Goal: Task Accomplishment & Management: Manage account settings

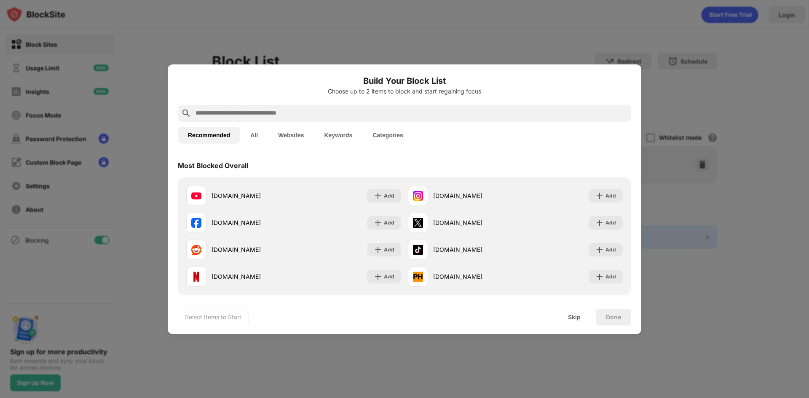
click at [551, 35] on div at bounding box center [404, 199] width 809 height 398
click at [582, 321] on div "Skip" at bounding box center [574, 317] width 33 height 17
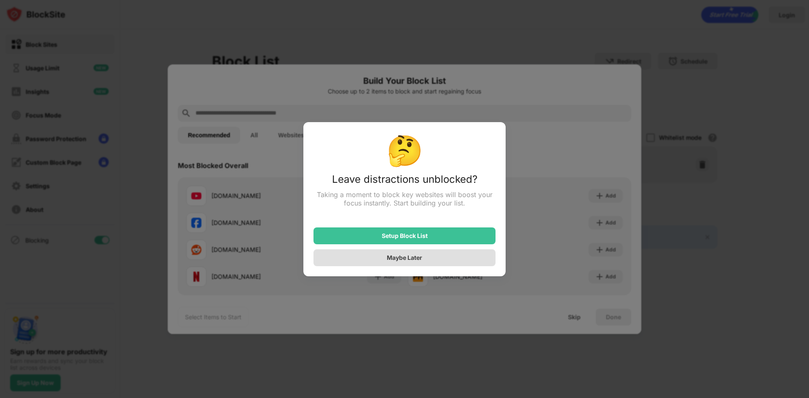
click at [436, 260] on div "Maybe Later" at bounding box center [404, 257] width 182 height 17
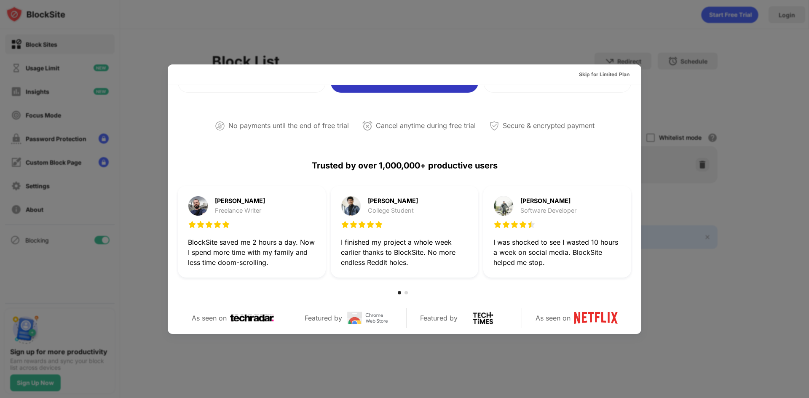
scroll to position [337, 0]
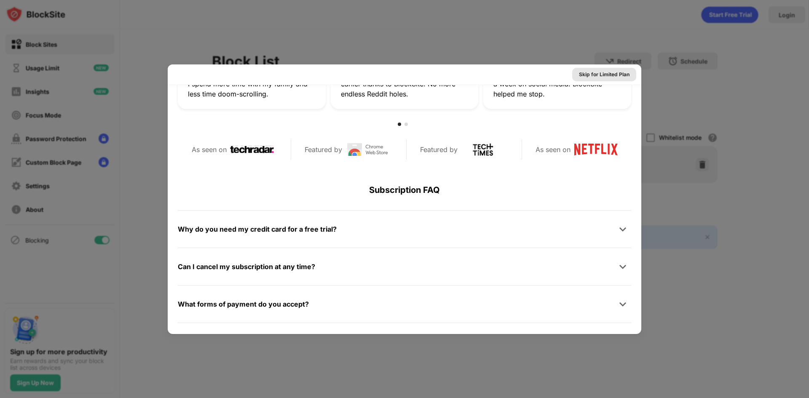
click at [618, 73] on div "Skip for Limited Plan" at bounding box center [604, 74] width 51 height 8
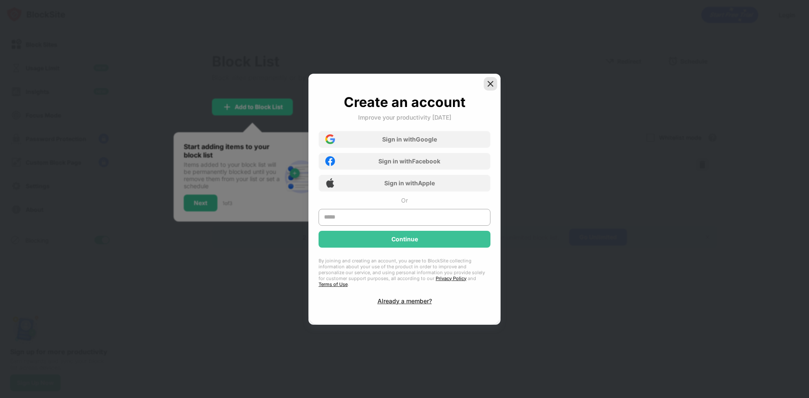
click at [491, 87] on img at bounding box center [490, 84] width 8 height 8
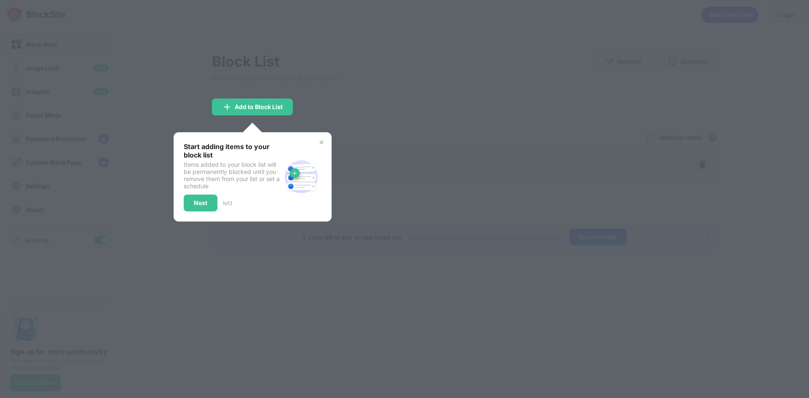
click at [331, 132] on div at bounding box center [404, 199] width 809 height 398
click at [325, 144] on div "Start adding items to your block list Items added to your block list will be pe…" at bounding box center [253, 176] width 158 height 89
click at [318, 142] on img at bounding box center [321, 142] width 7 height 7
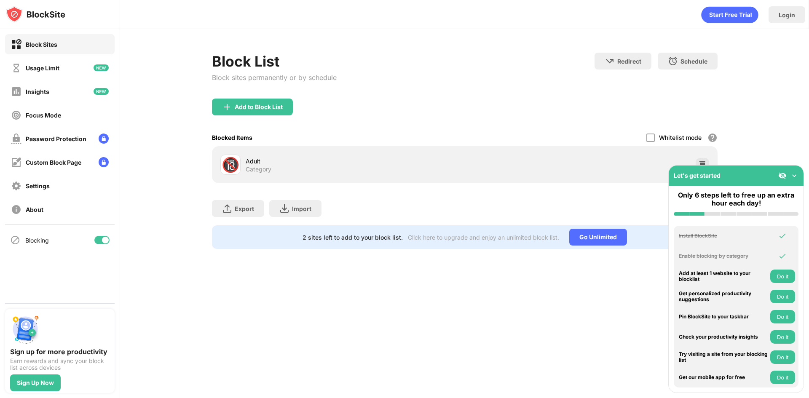
click at [794, 174] on img at bounding box center [794, 175] width 8 height 8
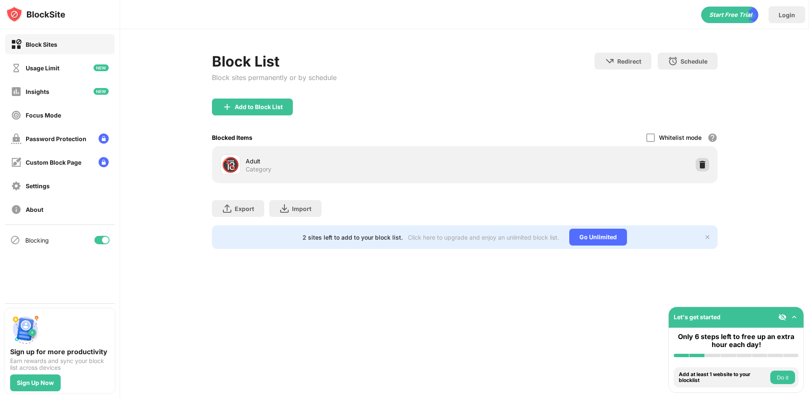
click at [703, 163] on img at bounding box center [702, 164] width 8 height 8
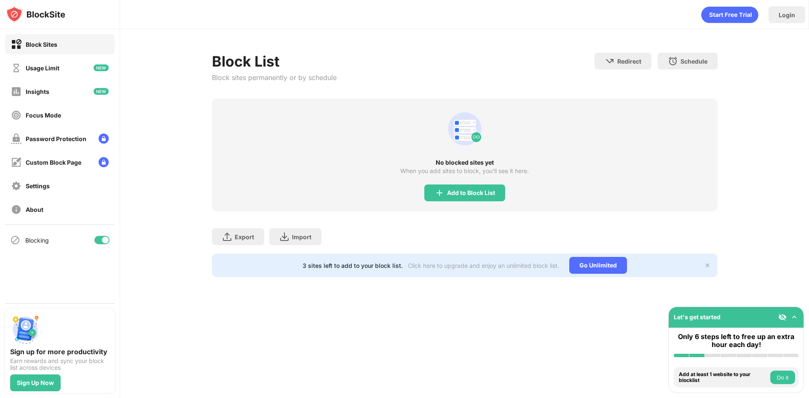
click at [784, 379] on button "Do it" at bounding box center [782, 377] width 25 height 13
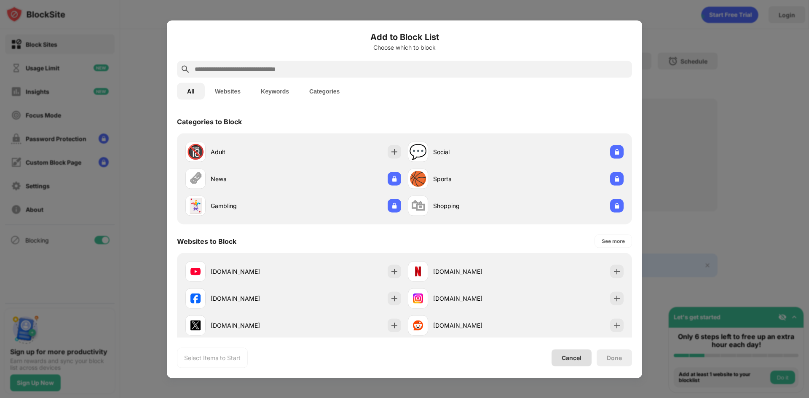
click at [576, 351] on div "Cancel" at bounding box center [571, 357] width 40 height 17
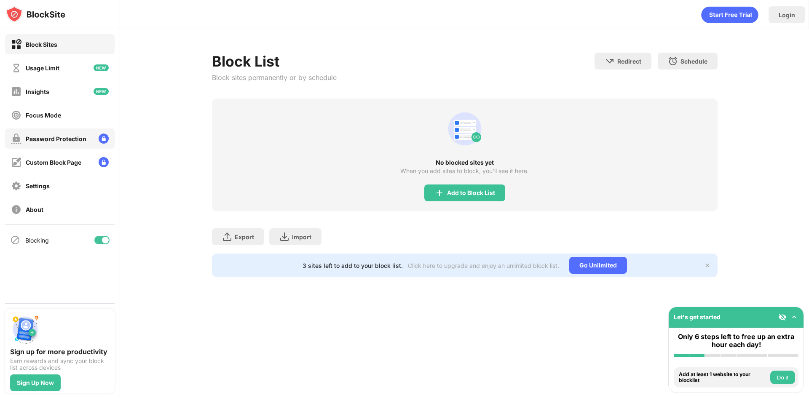
click at [82, 135] on div "Password Protection" at bounding box center [56, 138] width 61 height 7
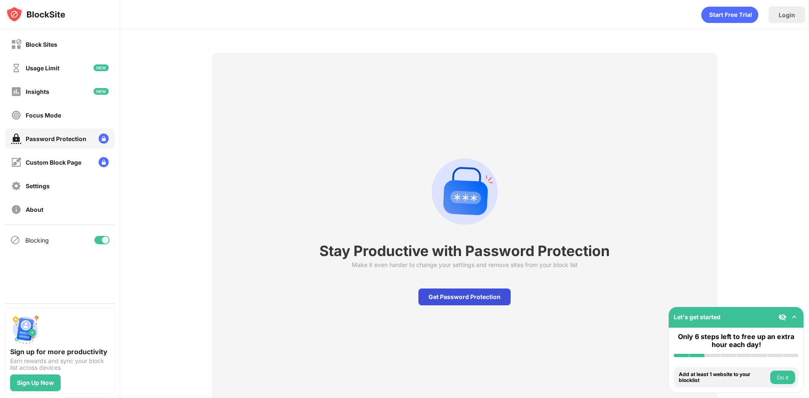
click at [436, 298] on div "Get Password Protection" at bounding box center [464, 297] width 92 height 17
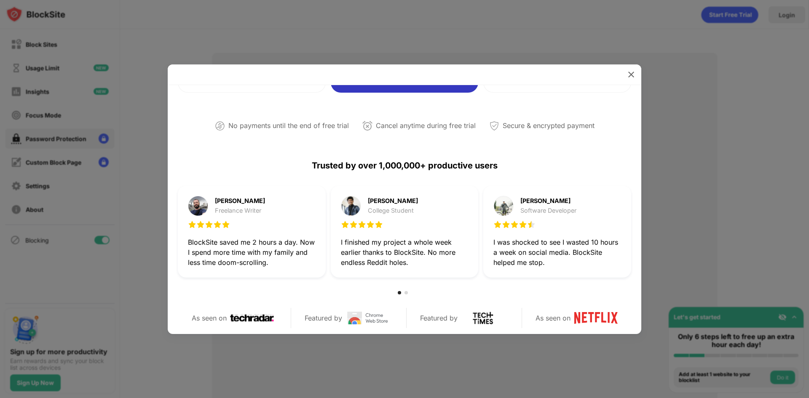
scroll to position [337, 0]
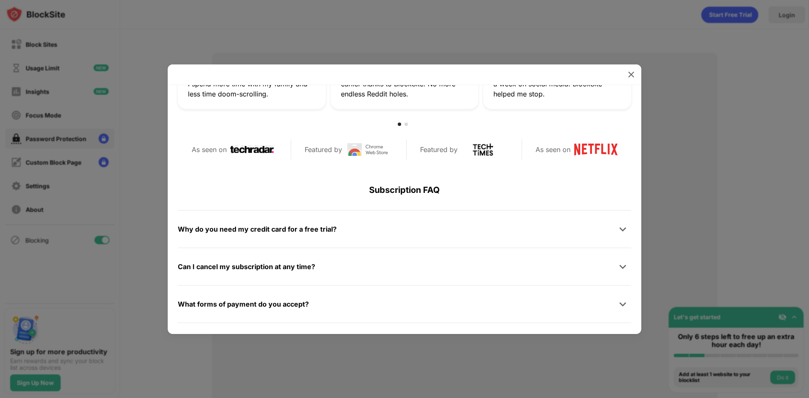
click at [714, 291] on div at bounding box center [404, 199] width 809 height 398
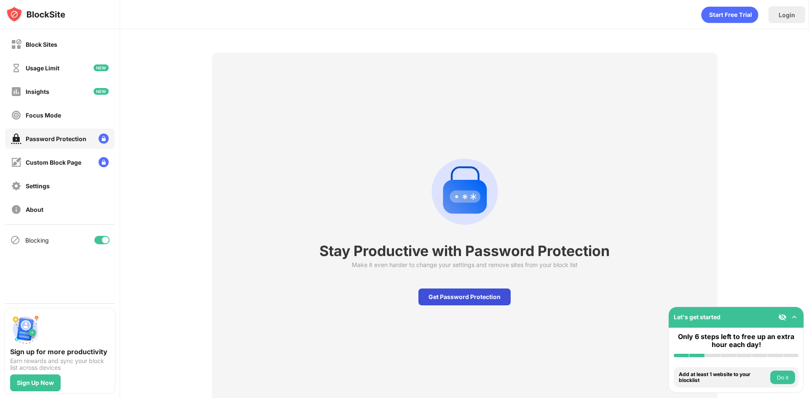
click at [457, 302] on div "Get Password Protection" at bounding box center [464, 297] width 92 height 17
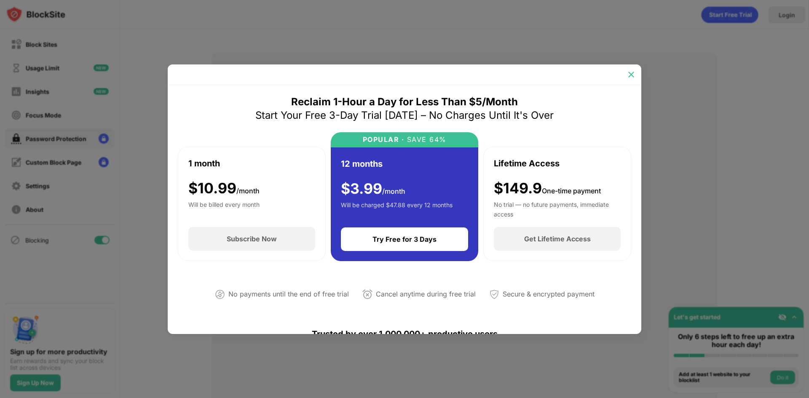
click at [635, 80] on div at bounding box center [630, 74] width 13 height 13
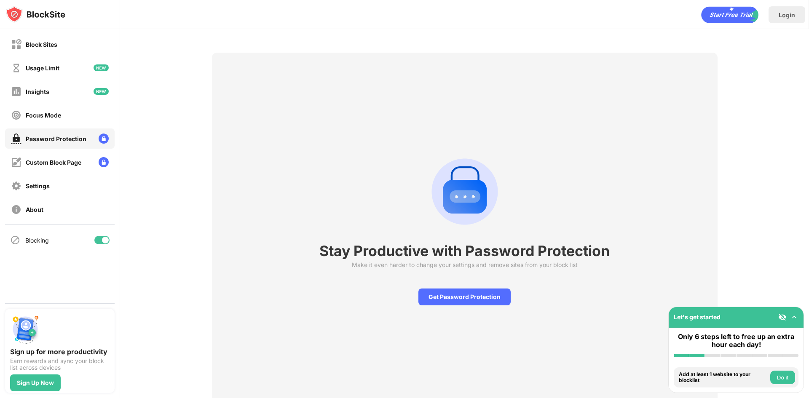
drag, startPoint x: 277, startPoint y: 201, endPoint x: 441, endPoint y: 204, distance: 163.9
click at [441, 204] on div "Stay Productive with Password Protection Make it even harder to change your set…" at bounding box center [464, 228] width 505 height 351
drag, startPoint x: 341, startPoint y: 263, endPoint x: 405, endPoint y: 268, distance: 64.2
click at [428, 264] on div "Stay Productive with Password Protection Make it even harder to change your set…" at bounding box center [464, 228] width 505 height 351
click at [796, 313] on img at bounding box center [794, 317] width 8 height 8
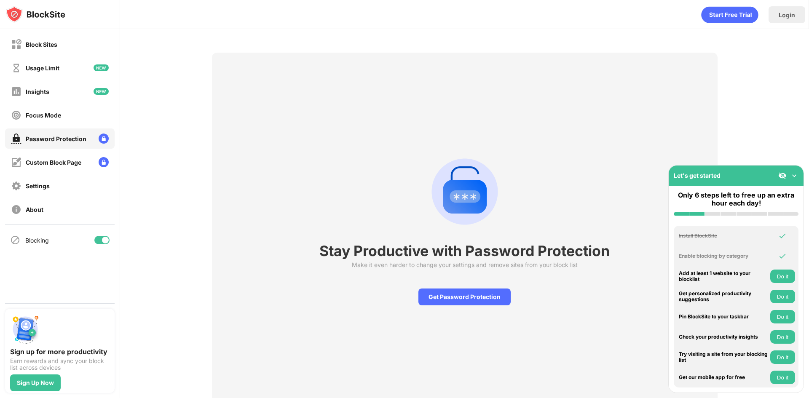
click at [795, 174] on img at bounding box center [794, 175] width 8 height 8
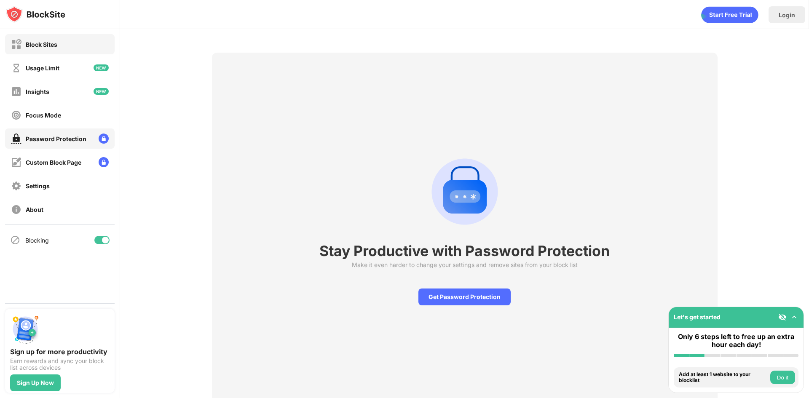
click at [37, 51] on div "Block Sites" at bounding box center [60, 44] width 110 height 20
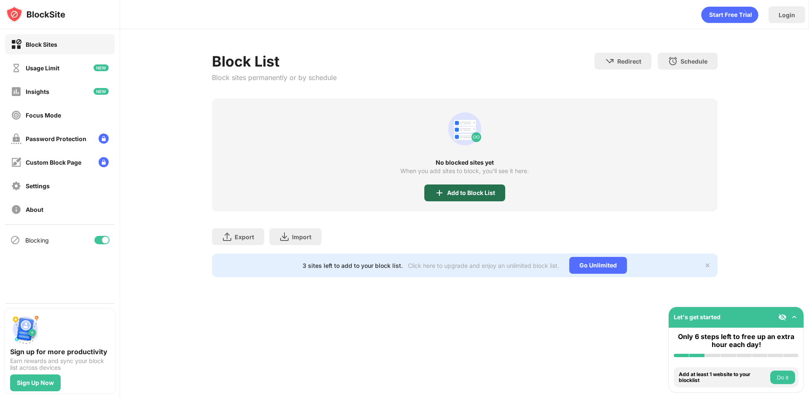
click at [459, 190] on div "Add to Block List" at bounding box center [471, 193] width 48 height 7
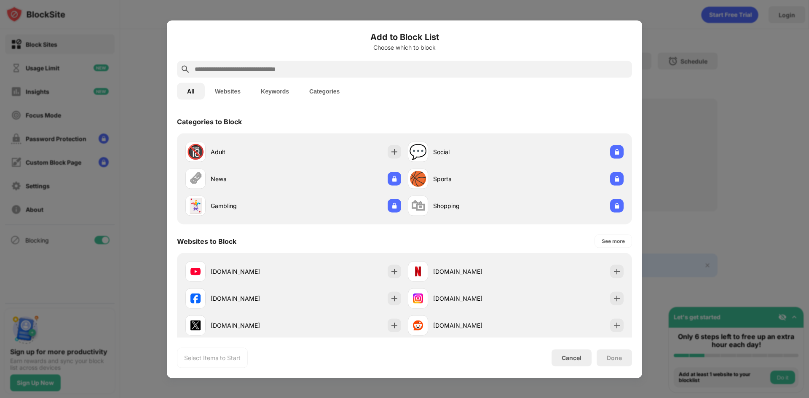
click at [719, 166] on div at bounding box center [404, 199] width 809 height 398
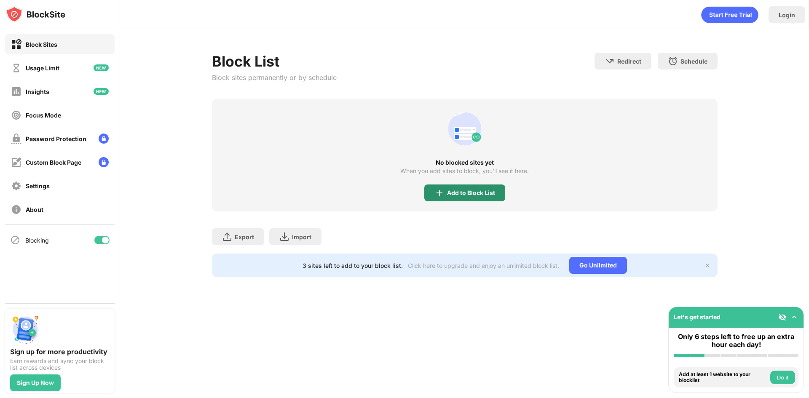
click at [480, 196] on div "Add to Block List" at bounding box center [464, 192] width 81 height 17
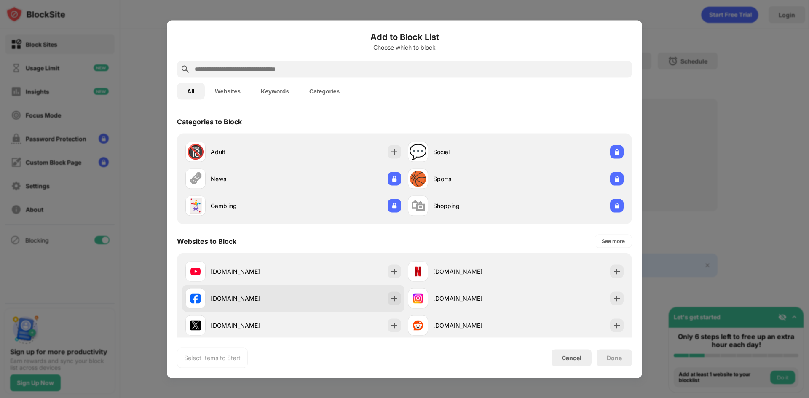
click at [391, 299] on img at bounding box center [394, 298] width 8 height 8
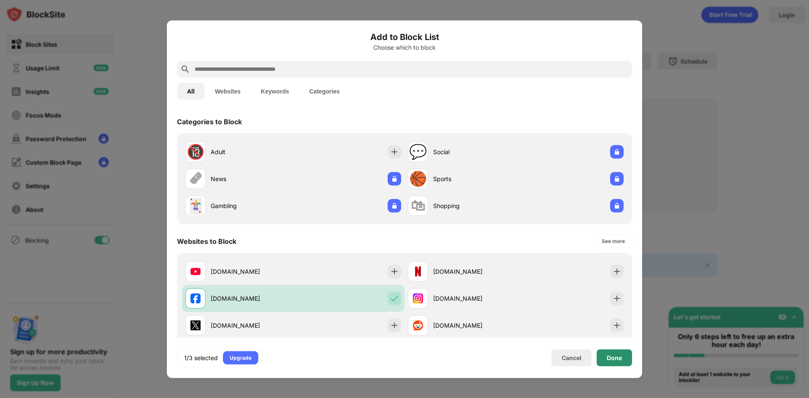
click at [608, 355] on div "Done" at bounding box center [614, 357] width 15 height 7
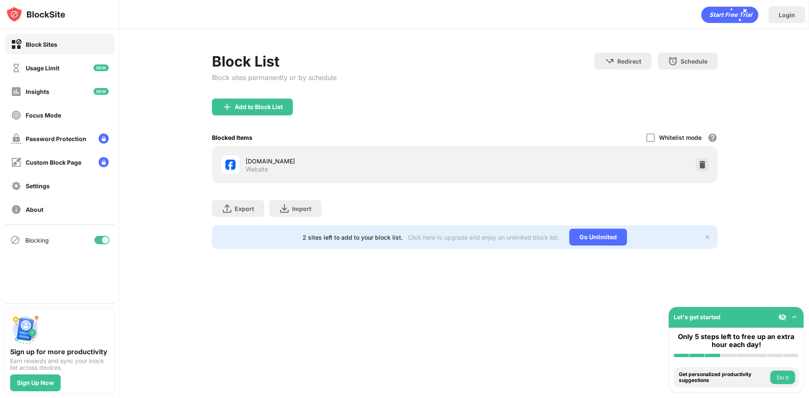
click at [708, 17] on icon "animation" at bounding box center [729, 15] width 57 height 16
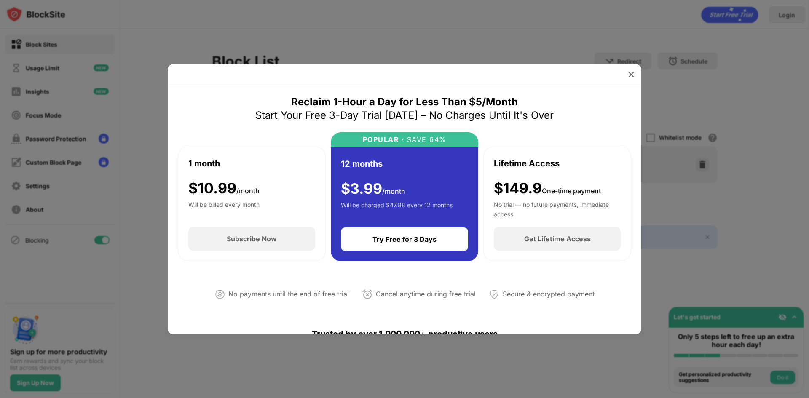
drag, startPoint x: 344, startPoint y: 187, endPoint x: 382, endPoint y: 188, distance: 38.8
click at [382, 188] on div "$ 3.99 /month" at bounding box center [373, 188] width 64 height 17
click at [391, 206] on div "Will be charged $47.88 every 12 months" at bounding box center [397, 209] width 112 height 17
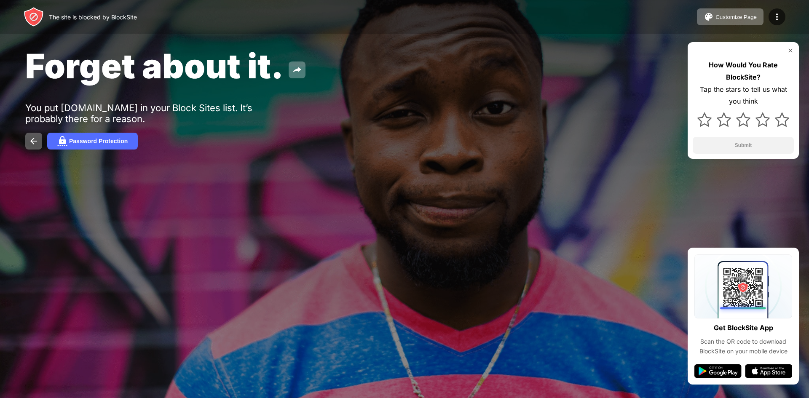
click at [463, 133] on div "Password Protection" at bounding box center [404, 141] width 758 height 17
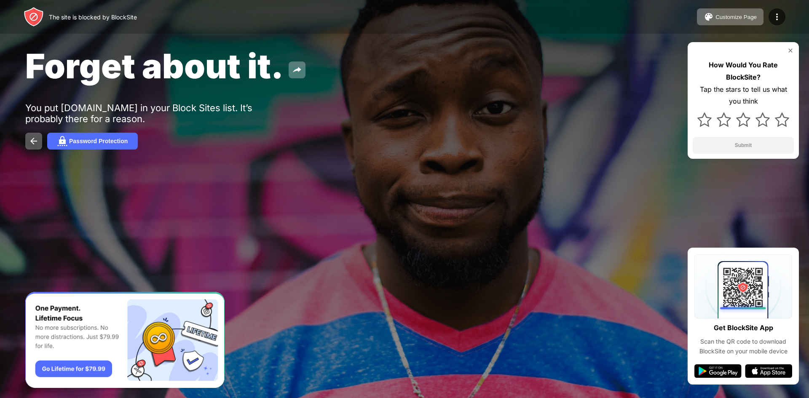
click at [463, 132] on div "Forget about it. You put [DOMAIN_NAME] in your Block Sites list. It’s probably …" at bounding box center [404, 97] width 809 height 195
click at [790, 49] on img at bounding box center [790, 50] width 7 height 7
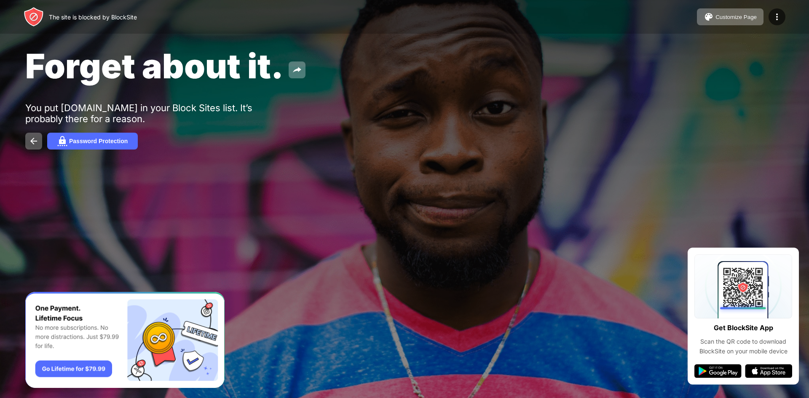
click at [519, 208] on div at bounding box center [404, 199] width 809 height 398
